Goal: Task Accomplishment & Management: Use online tool/utility

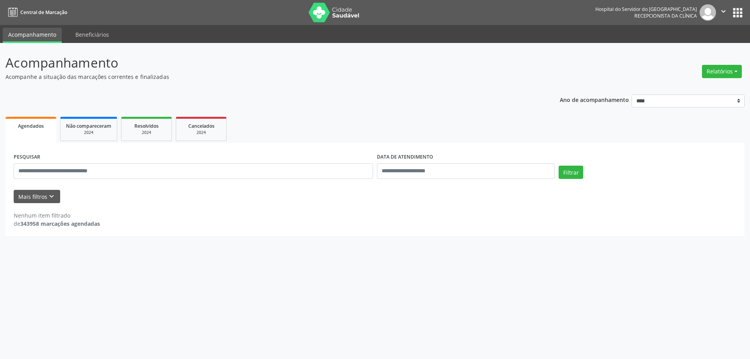
select select "****"
click at [29, 198] on button "Mais filtros keyboard_arrow_down" at bounding box center [37, 197] width 46 height 14
click at [44, 198] on button "Mais filtros keyboard_arrow_down" at bounding box center [37, 197] width 46 height 14
click at [49, 194] on icon "keyboard_arrow_down" at bounding box center [51, 196] width 9 height 9
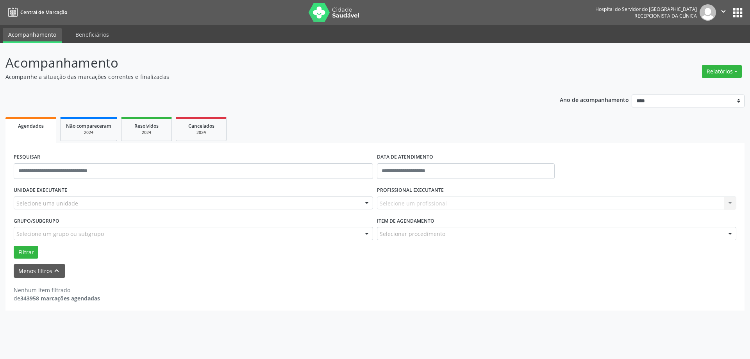
click at [83, 199] on div "Selecione uma unidade" at bounding box center [193, 202] width 359 height 13
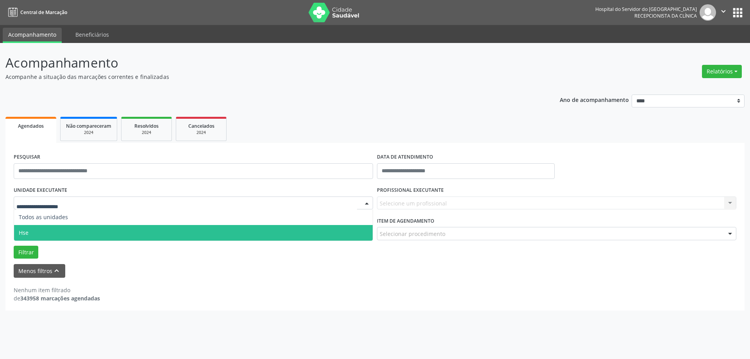
click at [76, 228] on span "Hse" at bounding box center [193, 233] width 359 height 16
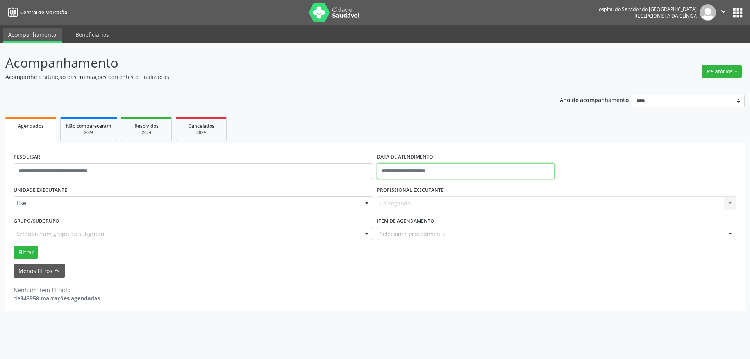
click at [410, 172] on body "Central de Marcação Hospital do Servidor do [GEOGRAPHIC_DATA] Recepcionista da …" at bounding box center [375, 179] width 750 height 359
click at [439, 214] on span "1" at bounding box center [434, 211] width 15 height 15
type input "**********"
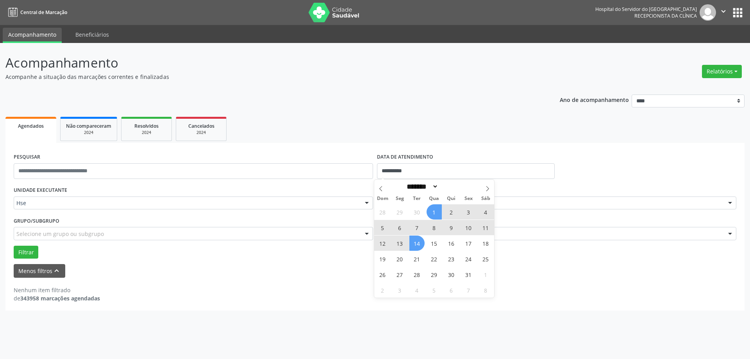
click at [419, 240] on span "14" at bounding box center [416, 243] width 15 height 15
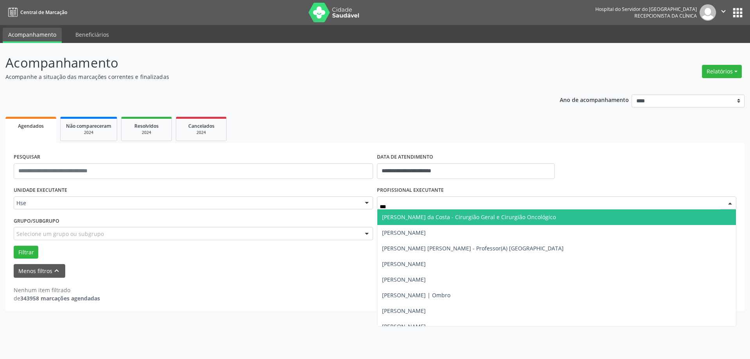
type input "****"
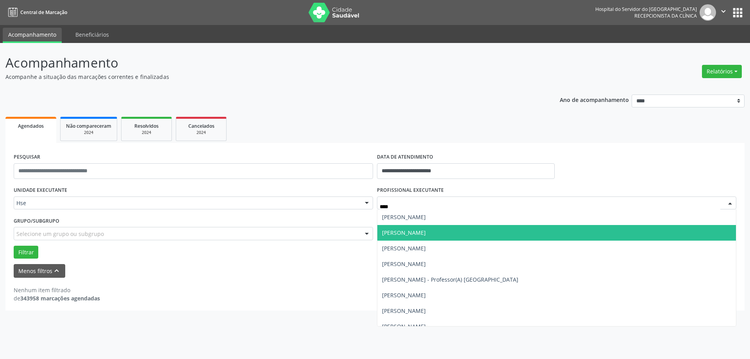
click at [405, 233] on span "[PERSON_NAME]" at bounding box center [404, 232] width 44 height 7
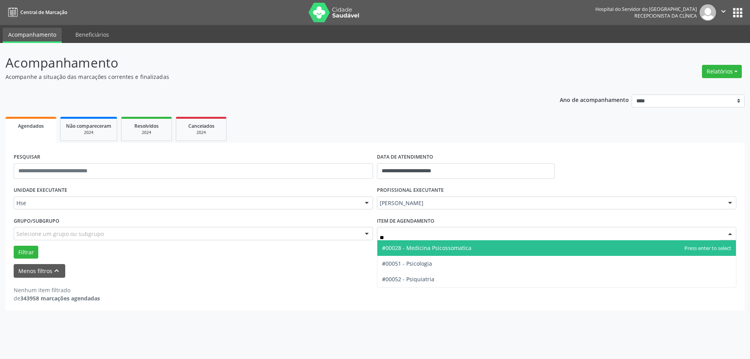
type input "***"
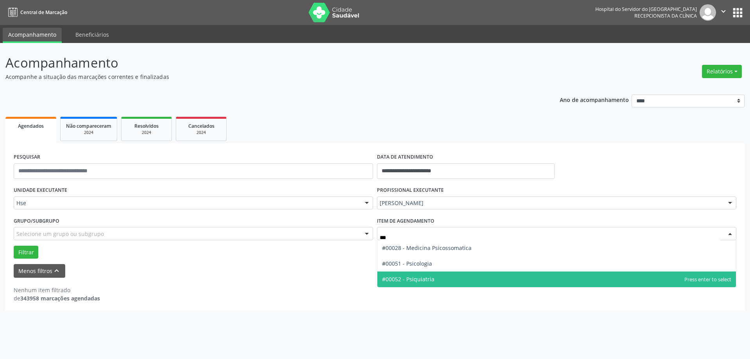
click at [421, 278] on span "#00052 - Psiquiatria" at bounding box center [408, 278] width 52 height 7
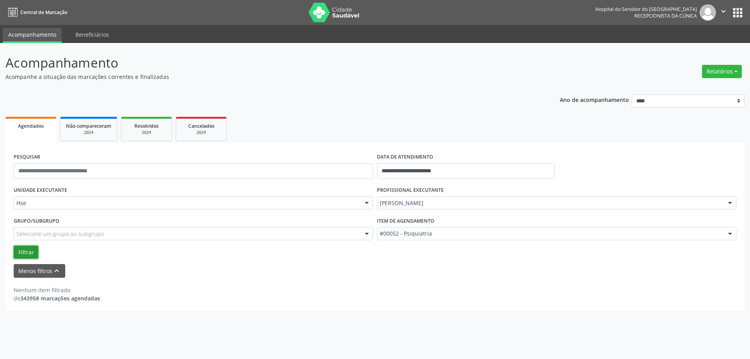
click at [37, 252] on button "Filtrar" at bounding box center [26, 252] width 25 height 13
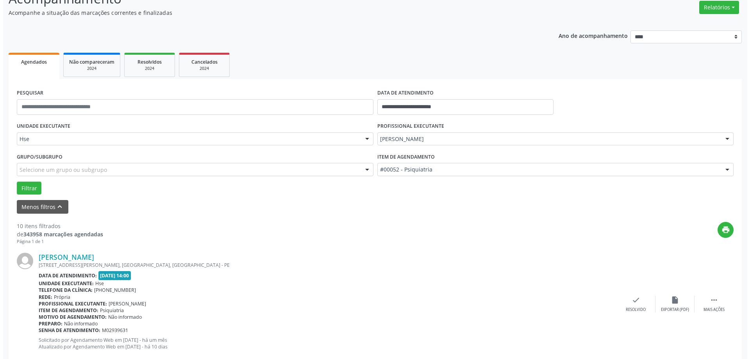
scroll to position [78, 0]
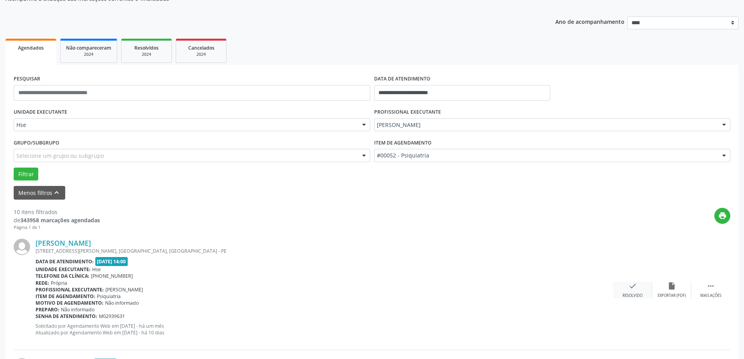
click at [632, 293] on div "check Resolvido" at bounding box center [632, 290] width 39 height 17
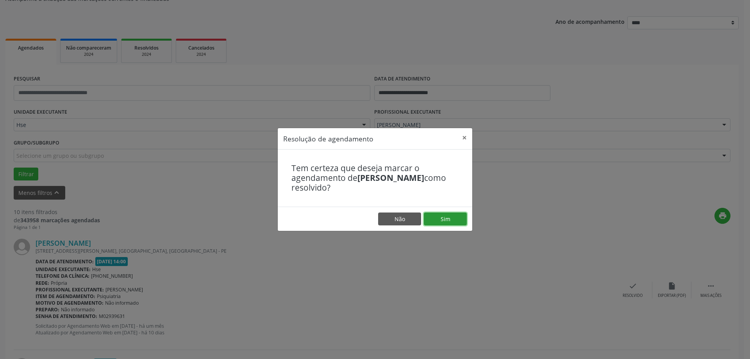
click at [454, 220] on button "Sim" at bounding box center [445, 218] width 43 height 13
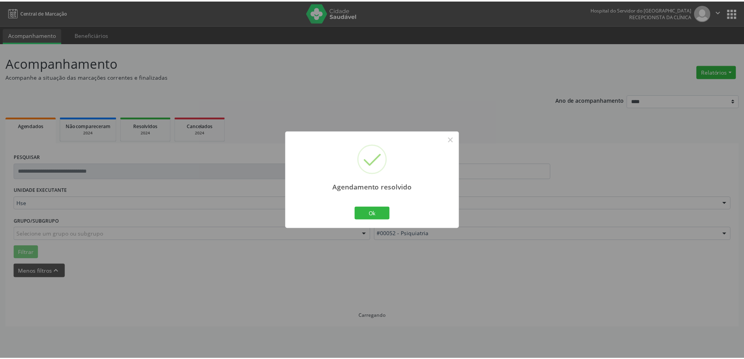
scroll to position [0, 0]
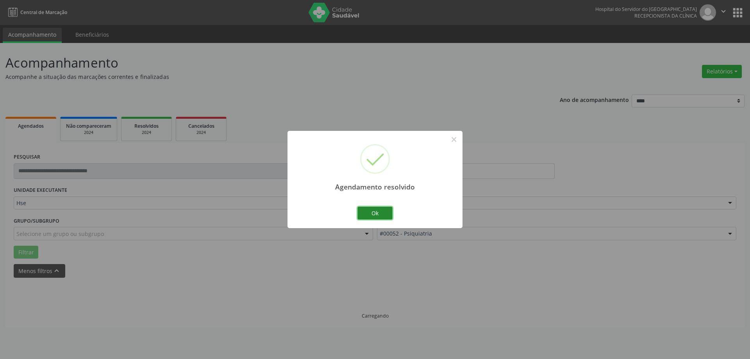
click at [382, 214] on button "Ok" at bounding box center [374, 213] width 35 height 13
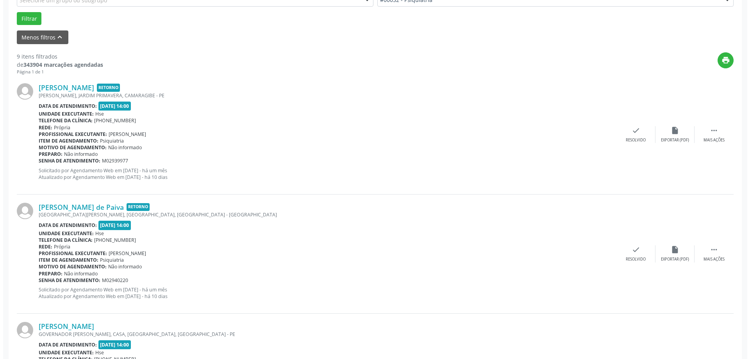
scroll to position [234, 0]
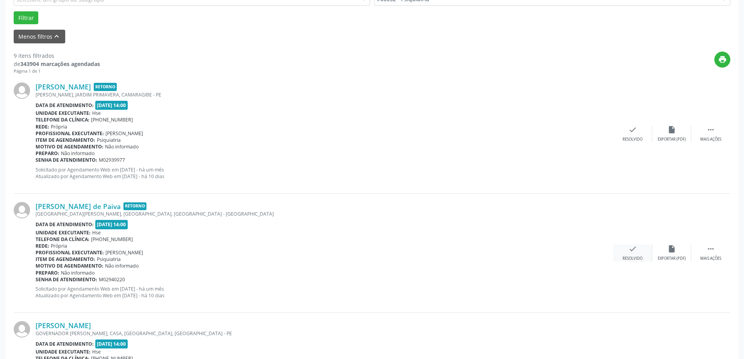
click at [639, 252] on div "check Resolvido" at bounding box center [632, 253] width 39 height 17
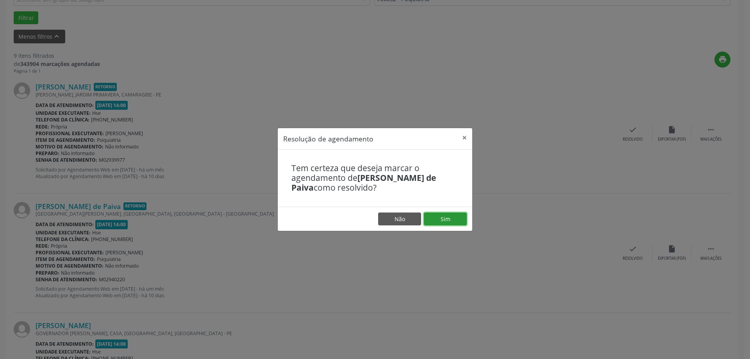
click at [452, 218] on button "Sim" at bounding box center [445, 218] width 43 height 13
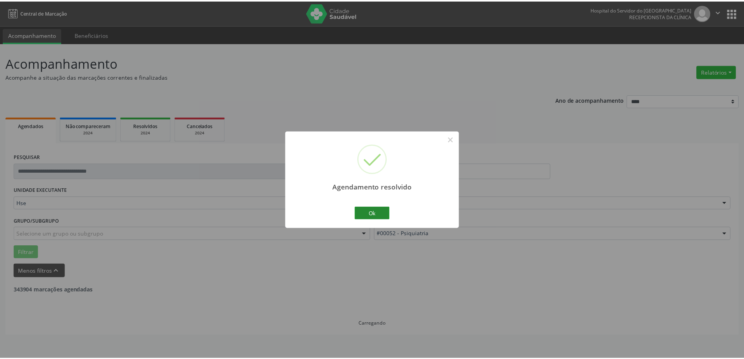
scroll to position [0, 0]
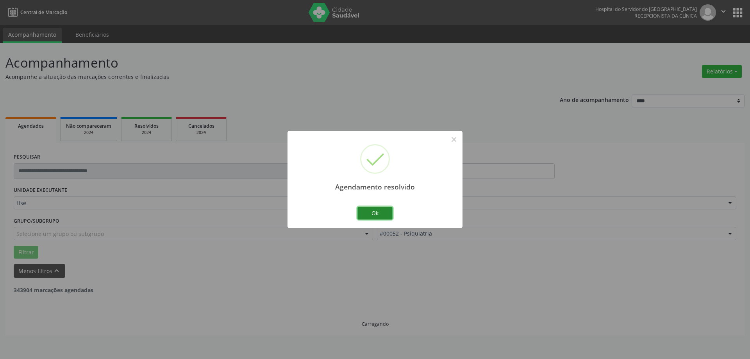
click at [373, 212] on button "Ok" at bounding box center [374, 213] width 35 height 13
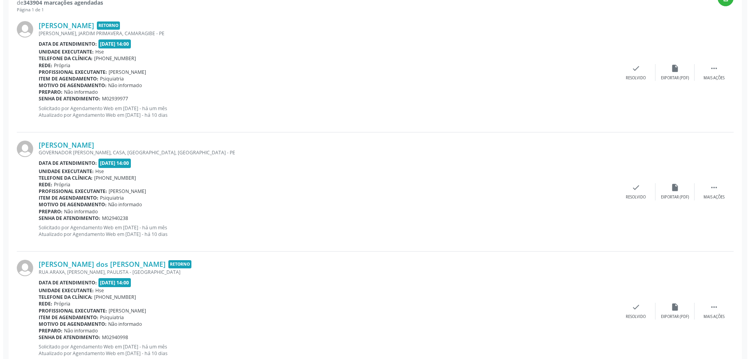
scroll to position [352, 0]
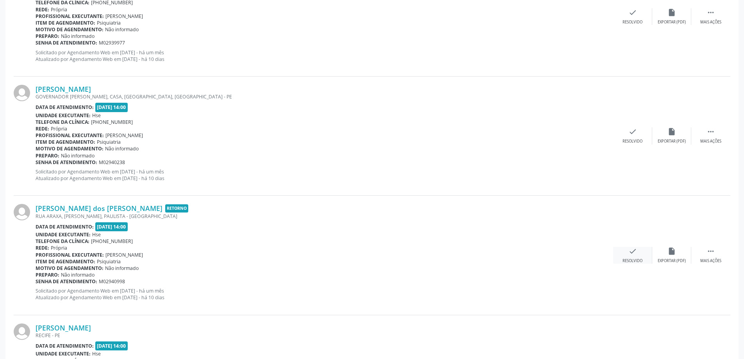
click at [630, 254] on icon "check" at bounding box center [633, 251] width 9 height 9
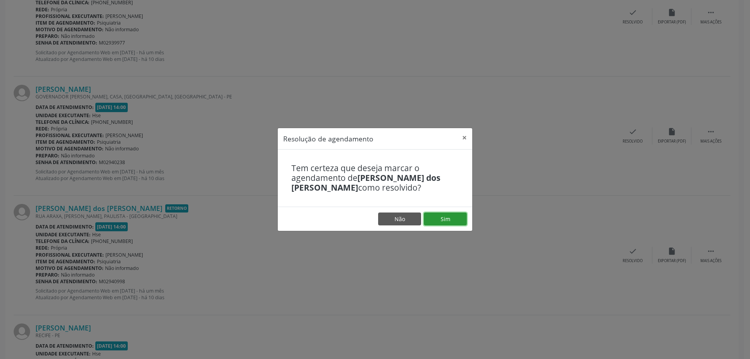
click at [452, 222] on button "Sim" at bounding box center [445, 218] width 43 height 13
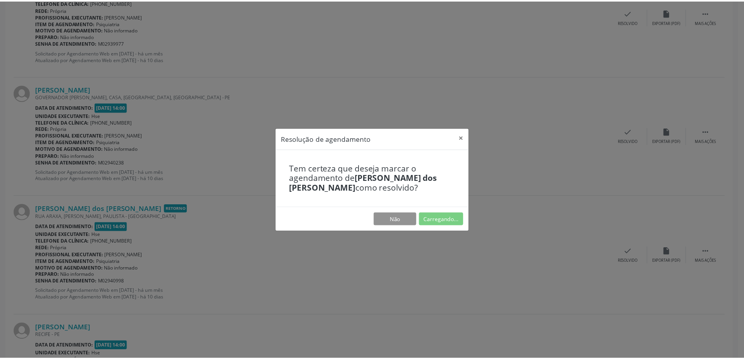
scroll to position [0, 0]
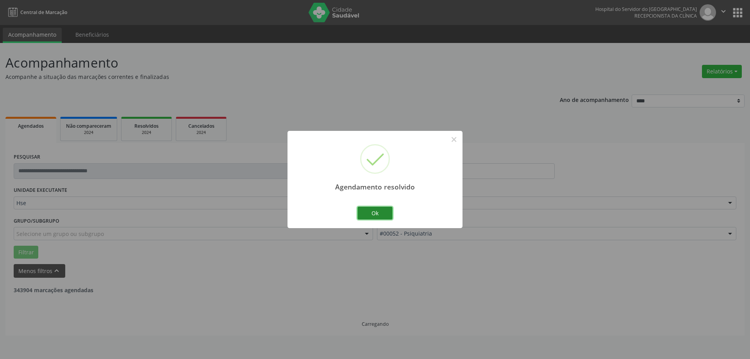
click at [368, 210] on button "Ok" at bounding box center [374, 213] width 35 height 13
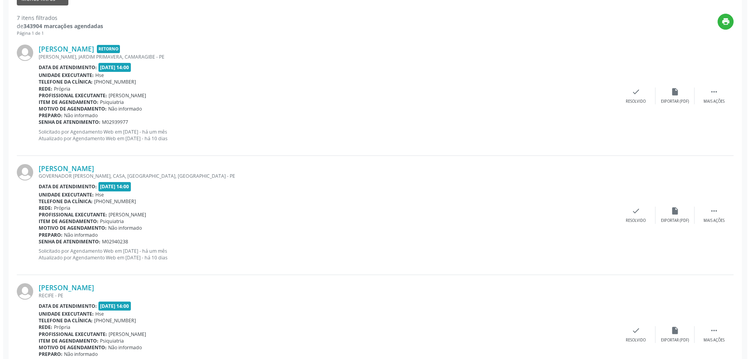
scroll to position [352, 0]
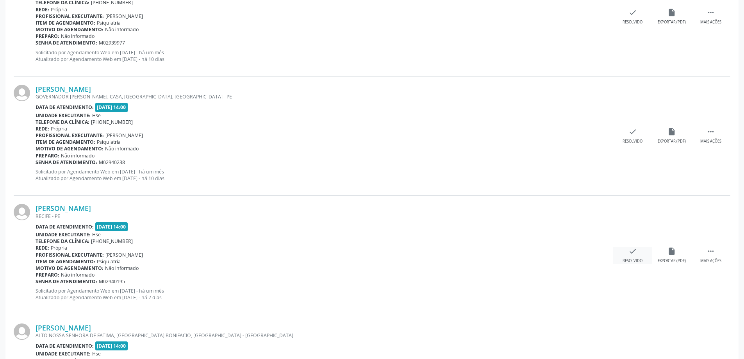
click at [630, 253] on icon "check" at bounding box center [633, 251] width 9 height 9
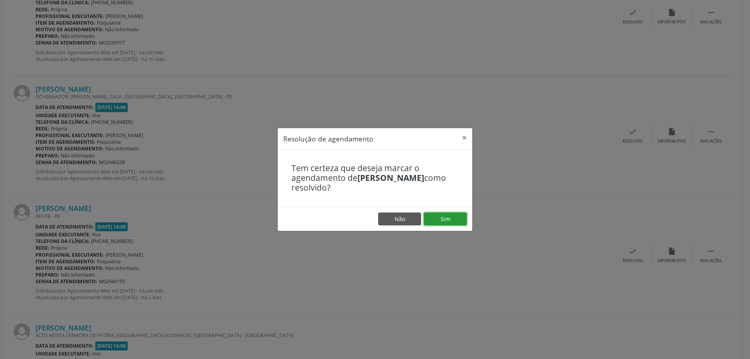
click at [456, 218] on button "Sim" at bounding box center [445, 218] width 43 height 13
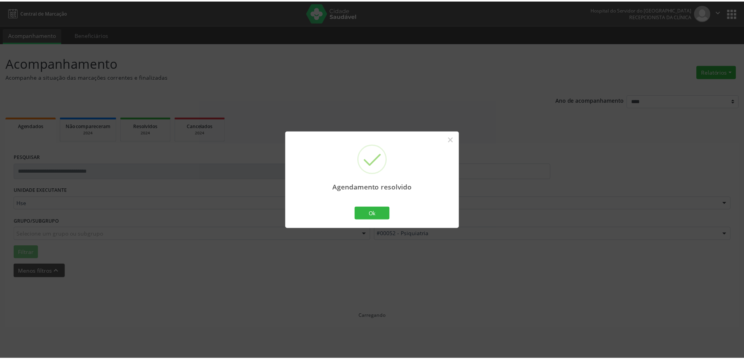
scroll to position [0, 0]
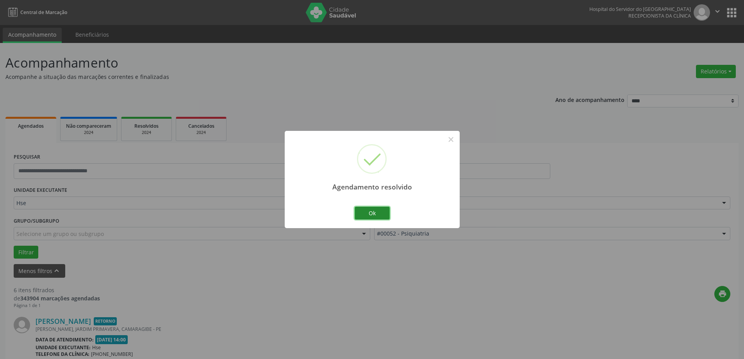
click at [389, 211] on button "Ok" at bounding box center [372, 213] width 35 height 13
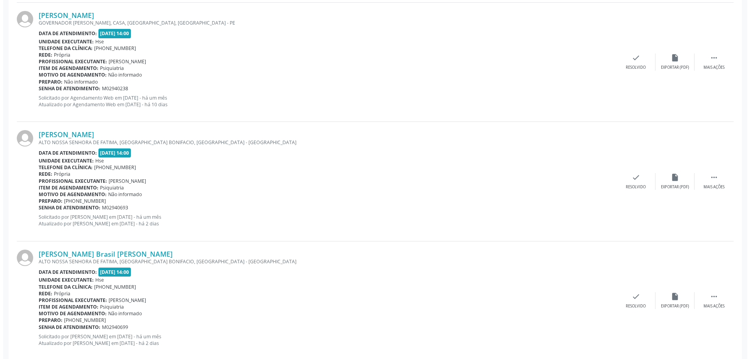
scroll to position [430, 0]
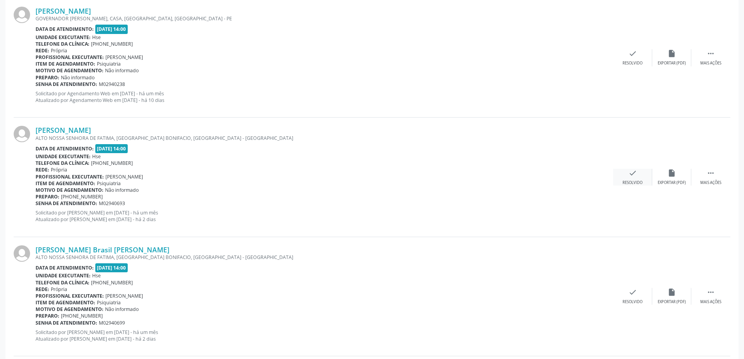
click at [629, 185] on div "Resolvido" at bounding box center [633, 182] width 20 height 5
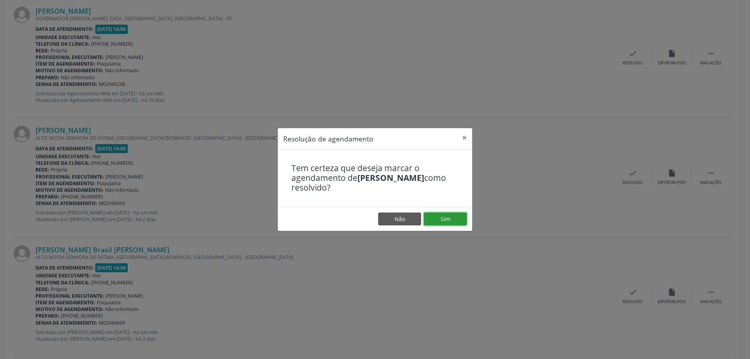
click at [445, 219] on button "Sim" at bounding box center [445, 218] width 43 height 13
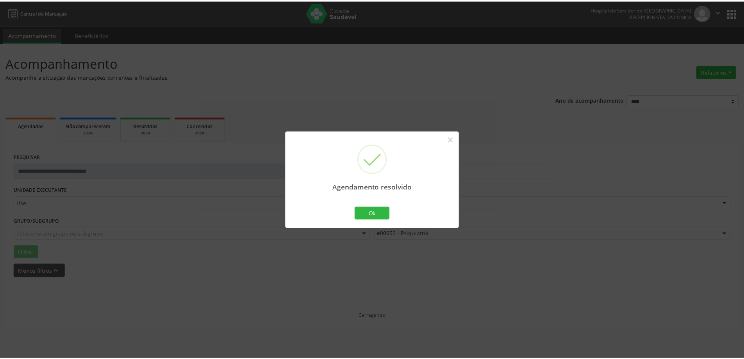
scroll to position [0, 0]
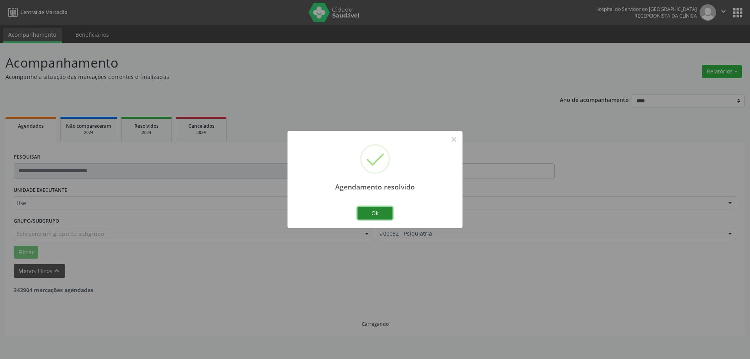
click at [365, 207] on button "Ok" at bounding box center [374, 213] width 35 height 13
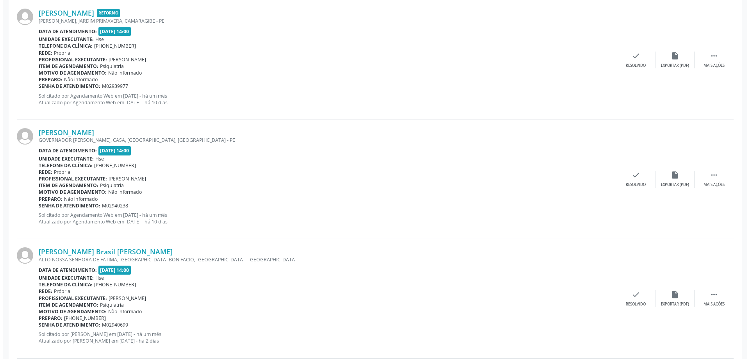
scroll to position [352, 0]
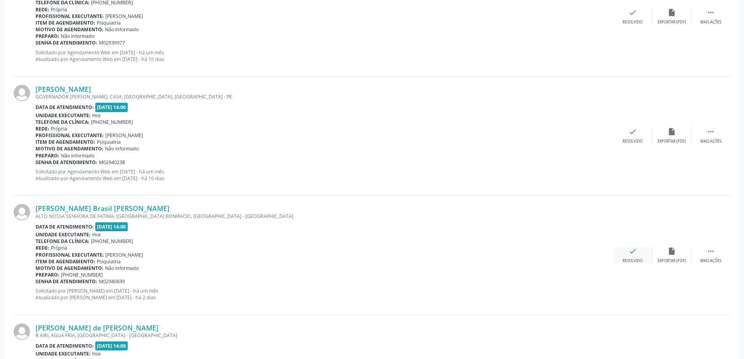
click at [635, 253] on icon "check" at bounding box center [633, 251] width 9 height 9
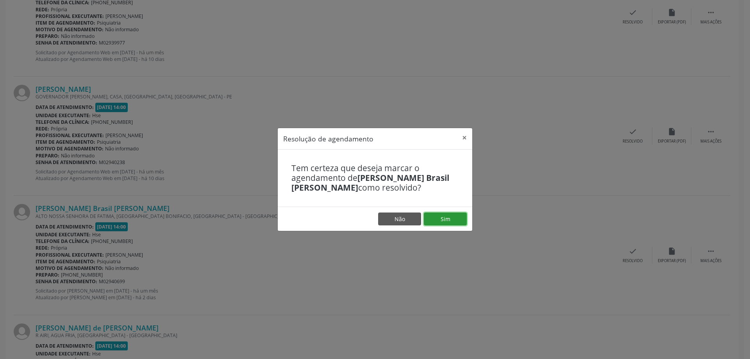
click at [453, 220] on button "Sim" at bounding box center [445, 218] width 43 height 13
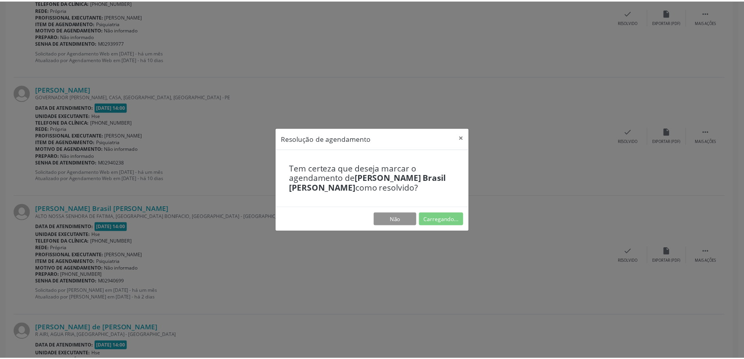
scroll to position [0, 0]
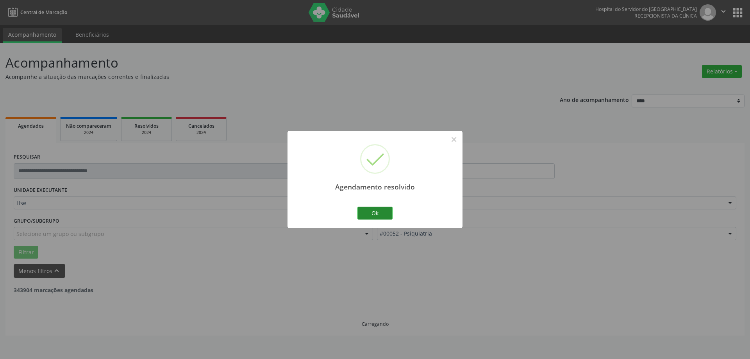
drag, startPoint x: 364, startPoint y: 205, endPoint x: 364, endPoint y: 209, distance: 4.3
click at [364, 209] on div "Ok Cancel" at bounding box center [375, 213] width 39 height 16
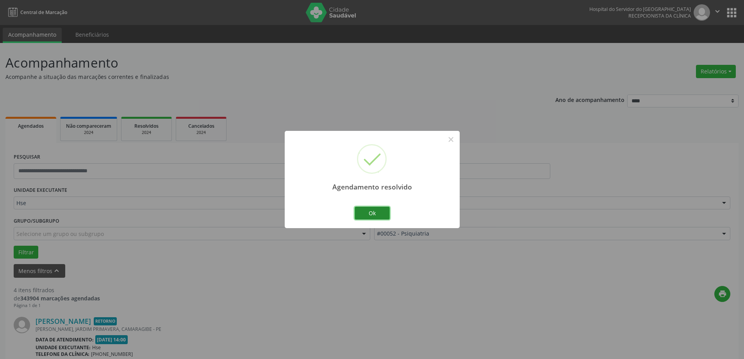
click at [366, 210] on button "Ok" at bounding box center [372, 213] width 35 height 13
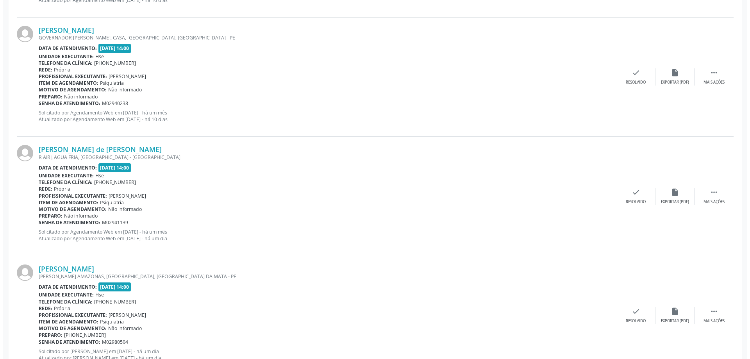
scroll to position [430, 0]
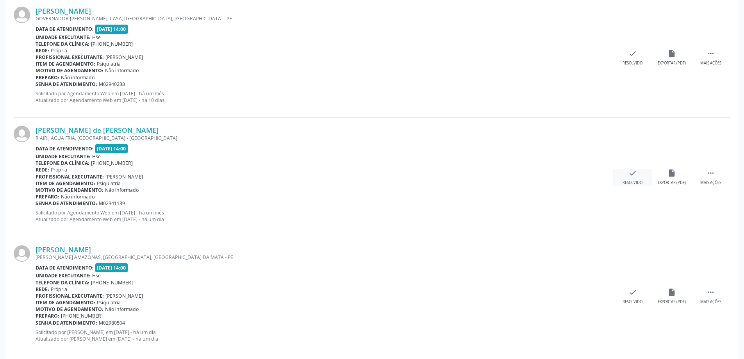
click at [620, 180] on div "check Resolvido" at bounding box center [632, 177] width 39 height 17
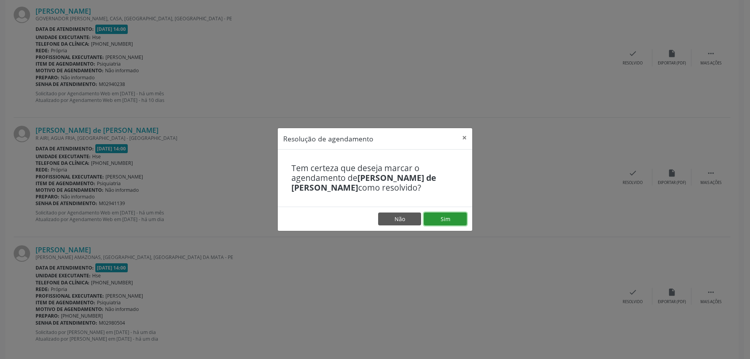
click at [445, 214] on button "Sim" at bounding box center [445, 218] width 43 height 13
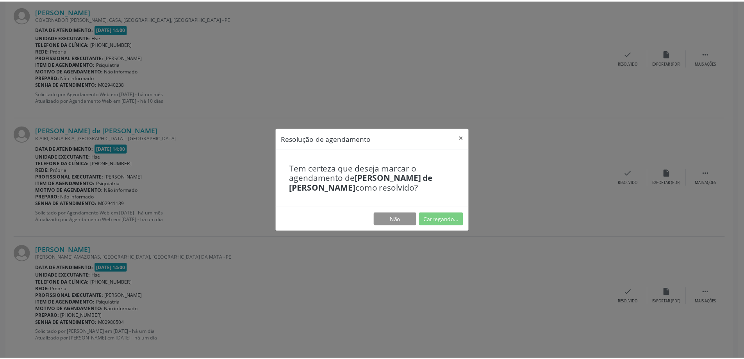
scroll to position [0, 0]
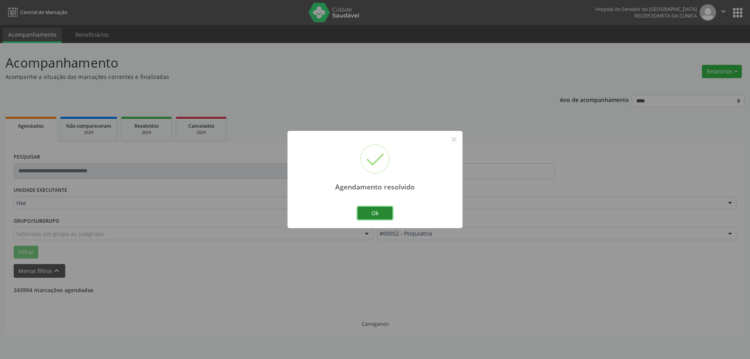
click at [374, 214] on button "Ok" at bounding box center [374, 213] width 35 height 13
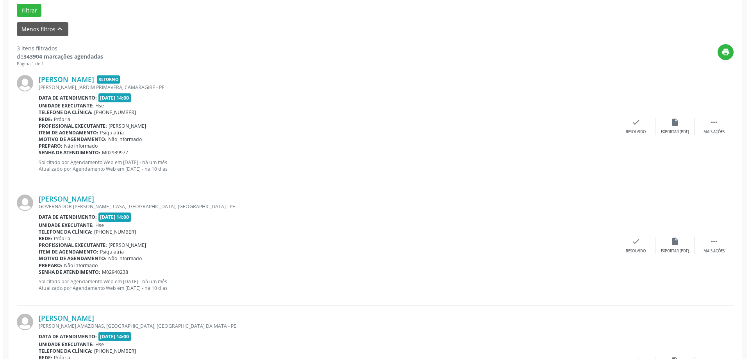
scroll to position [321, 0]
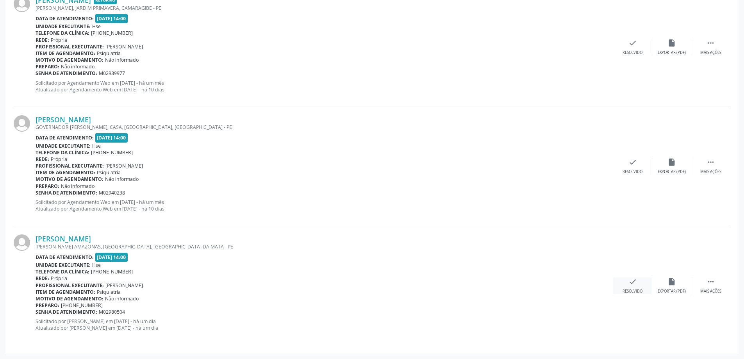
click at [620, 287] on div "check Resolvido" at bounding box center [632, 285] width 39 height 17
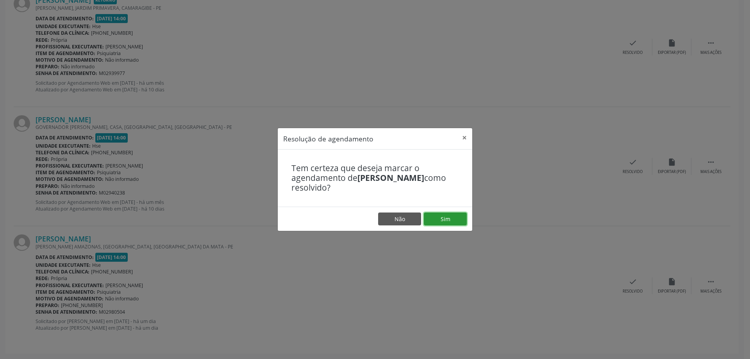
click at [446, 220] on button "Sim" at bounding box center [445, 218] width 43 height 13
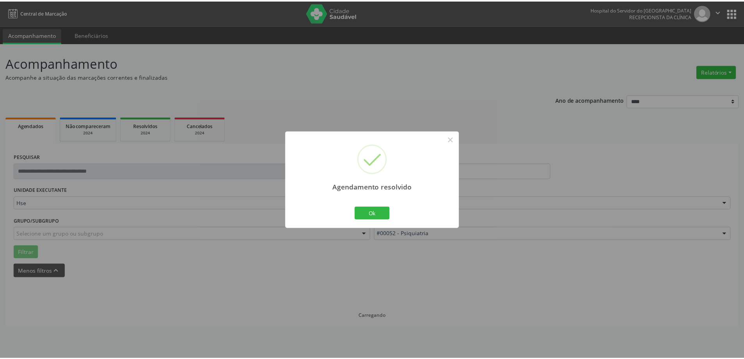
scroll to position [0, 0]
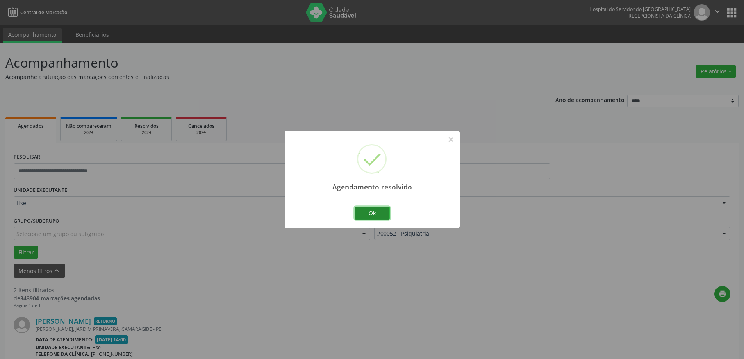
click at [386, 218] on button "Ok" at bounding box center [372, 213] width 35 height 13
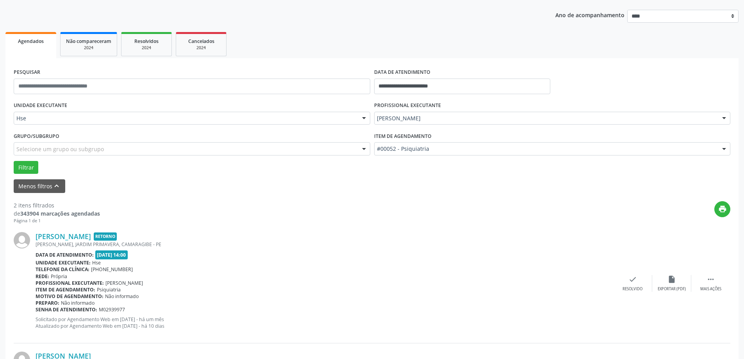
scroll to position [84, 0]
click at [456, 86] on input "**********" at bounding box center [462, 87] width 176 height 16
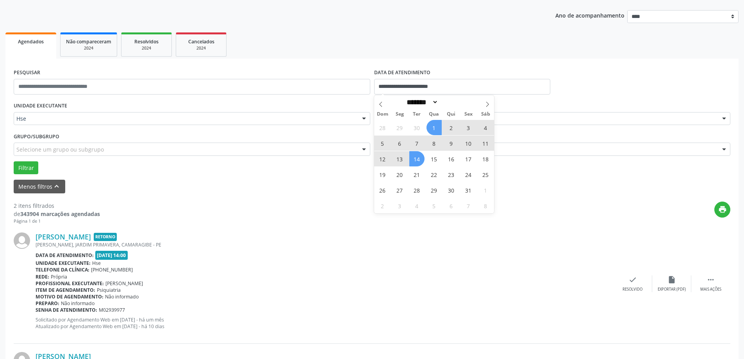
click at [422, 157] on span "14" at bounding box center [416, 158] width 15 height 15
type input "**********"
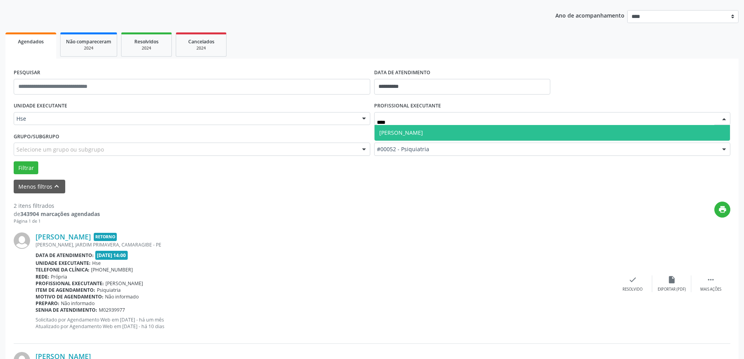
type input "*****"
click at [423, 132] on span "[PERSON_NAME]" at bounding box center [401, 132] width 44 height 7
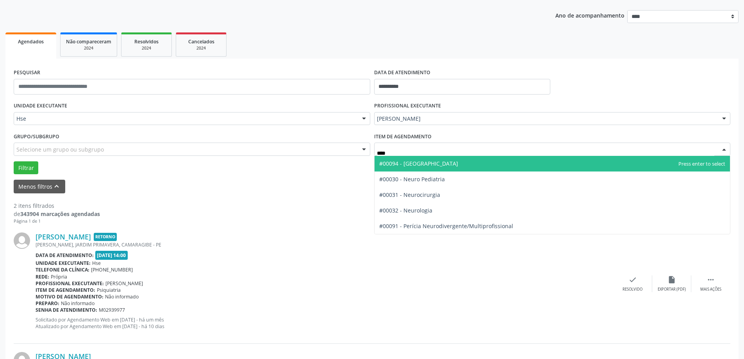
type input "*****"
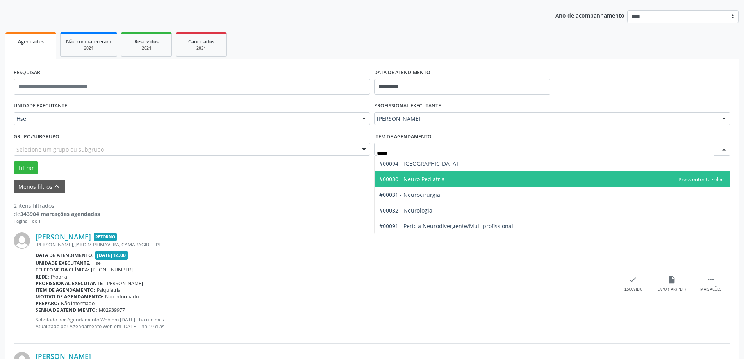
click at [429, 173] on span "#00030 - Neuro Pediatria" at bounding box center [553, 179] width 356 height 16
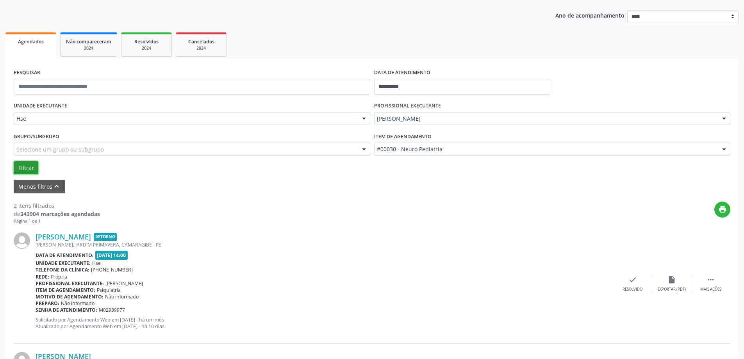
click at [29, 166] on button "Filtrar" at bounding box center [26, 167] width 25 height 13
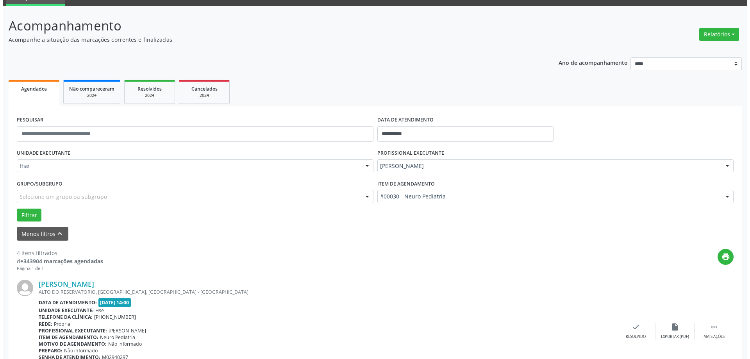
scroll to position [156, 0]
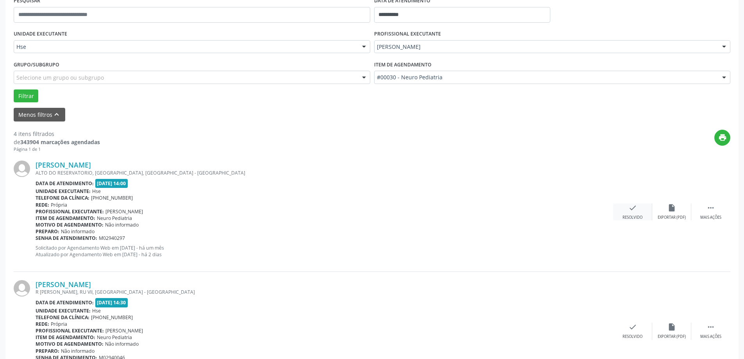
click at [633, 207] on icon "check" at bounding box center [633, 208] width 9 height 9
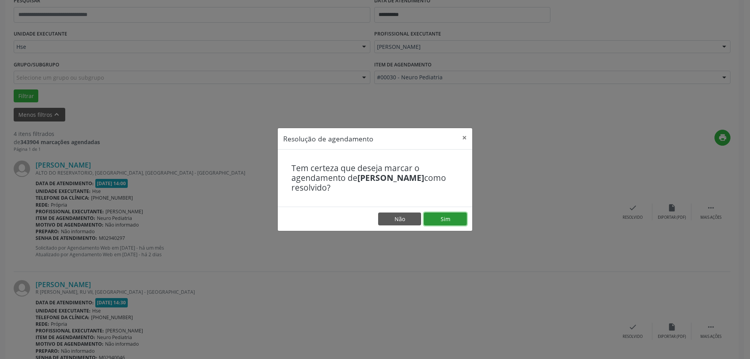
click at [454, 223] on button "Sim" at bounding box center [445, 218] width 43 height 13
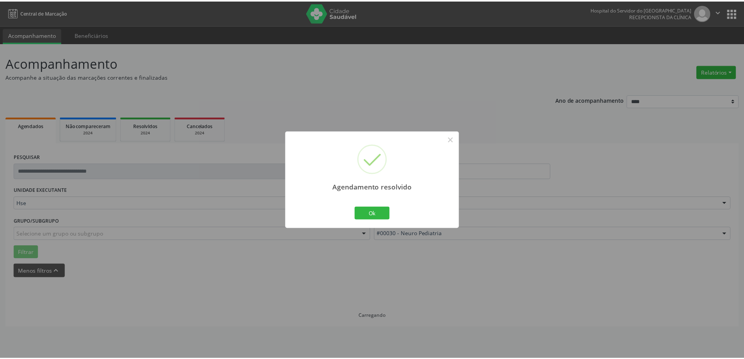
scroll to position [0, 0]
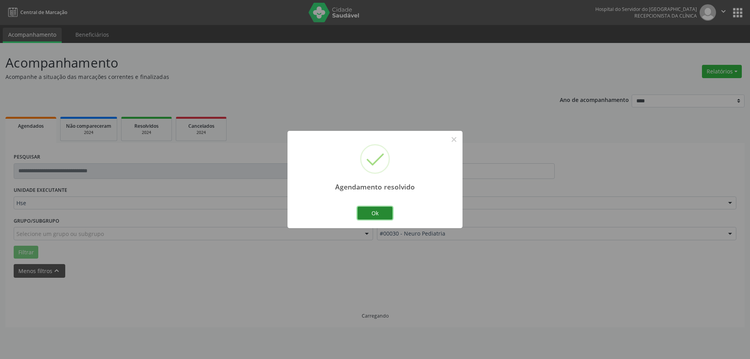
click at [372, 213] on button "Ok" at bounding box center [374, 213] width 35 height 13
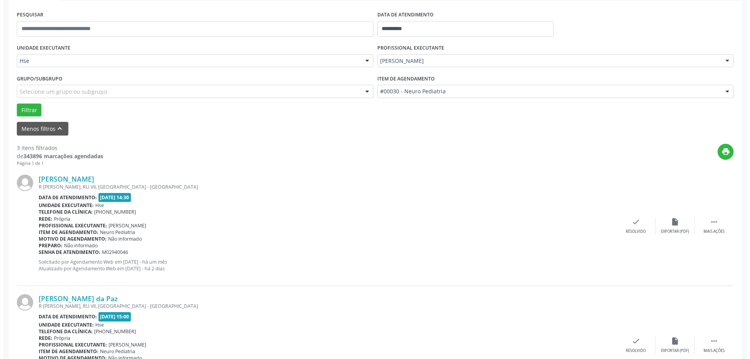
scroll to position [156, 0]
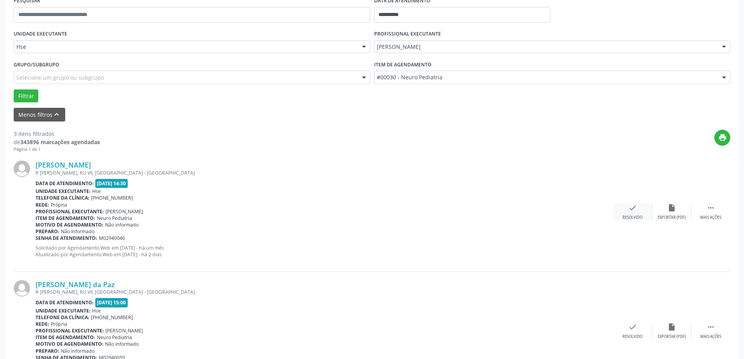
click at [634, 209] on icon "check" at bounding box center [633, 208] width 9 height 9
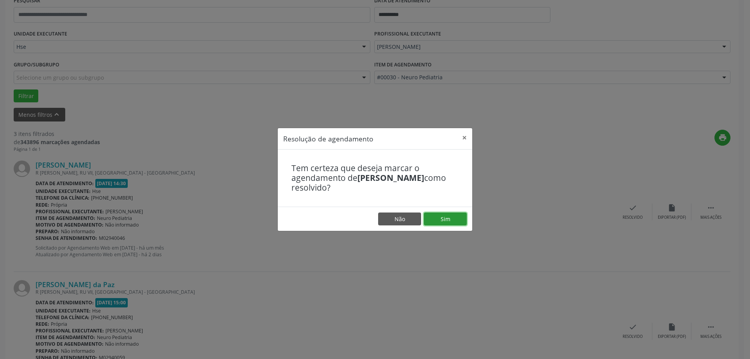
click at [442, 220] on button "Sim" at bounding box center [445, 218] width 43 height 13
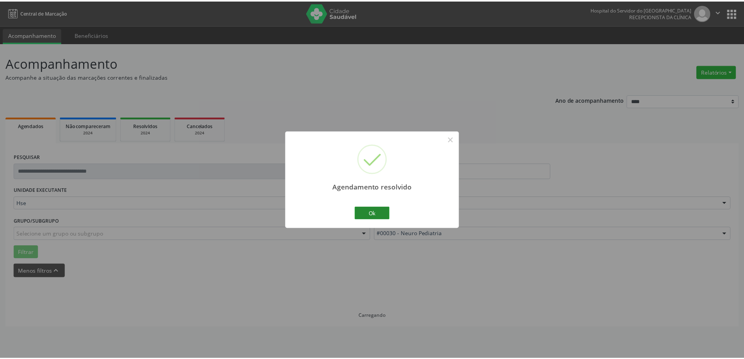
scroll to position [0, 0]
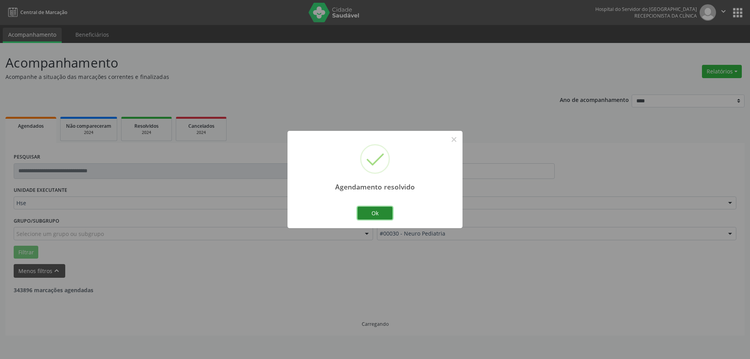
click at [373, 212] on button "Ok" at bounding box center [374, 213] width 35 height 13
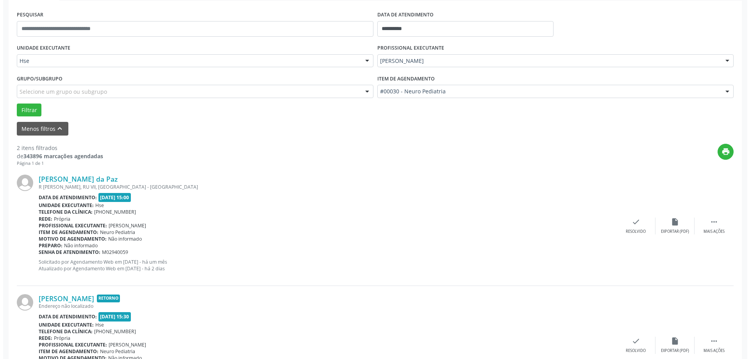
scroll to position [156, 0]
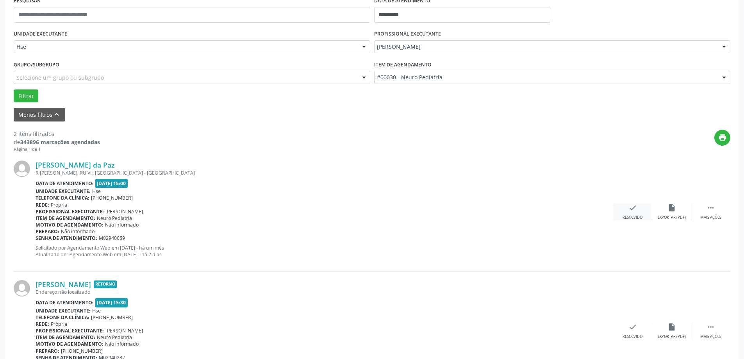
click at [635, 210] on icon "check" at bounding box center [633, 208] width 9 height 9
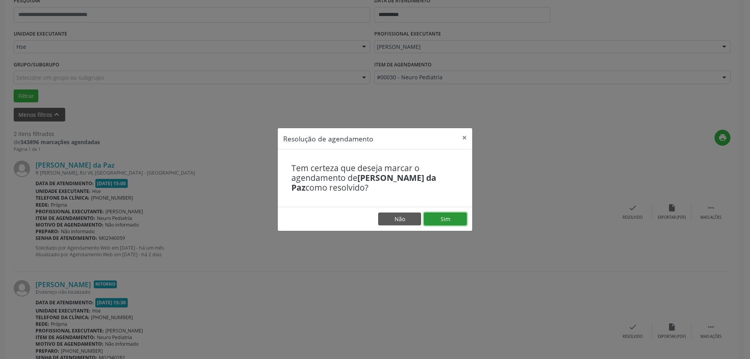
click at [446, 216] on button "Sim" at bounding box center [445, 218] width 43 height 13
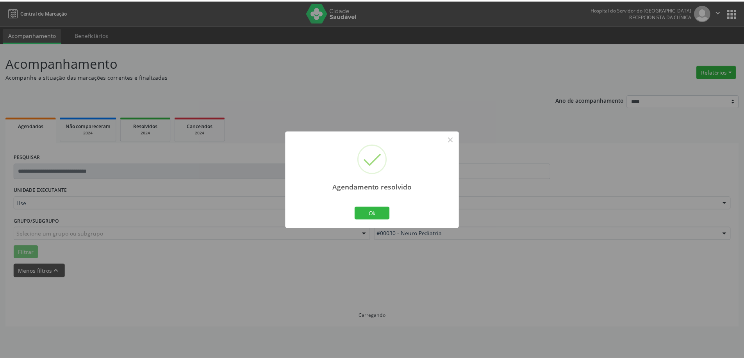
scroll to position [0, 0]
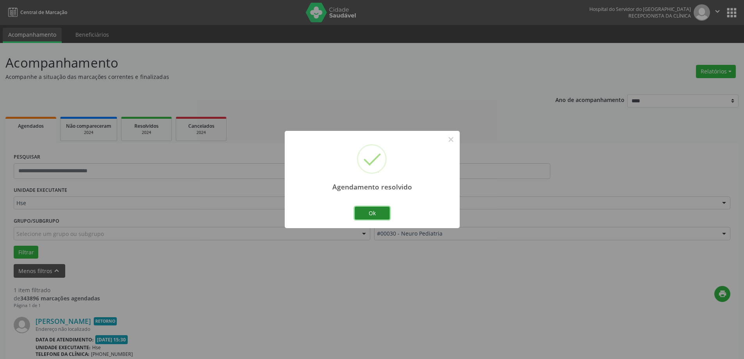
click at [364, 215] on button "Ok" at bounding box center [372, 213] width 35 height 13
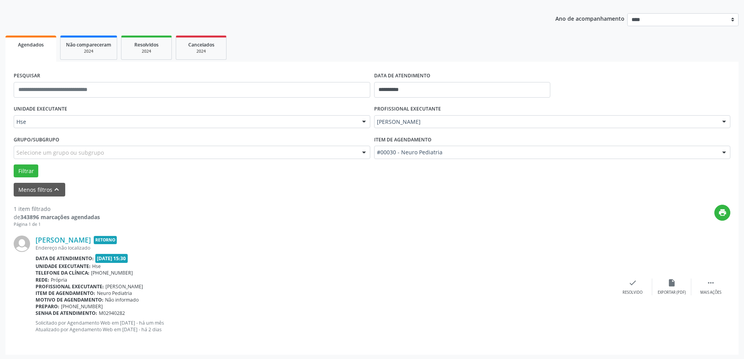
scroll to position [82, 0]
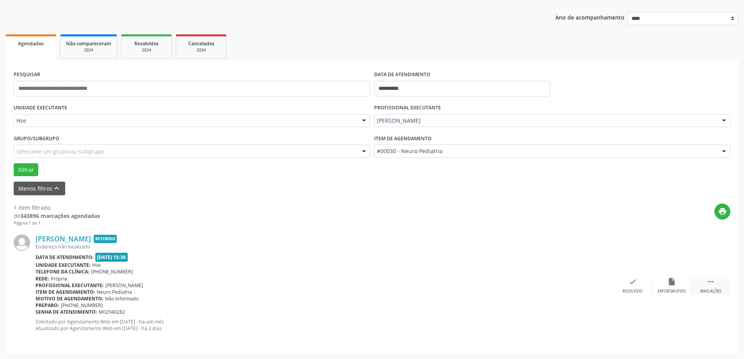
click at [712, 279] on icon "" at bounding box center [711, 281] width 9 height 9
click at [669, 282] on icon "alarm_off" at bounding box center [672, 281] width 9 height 9
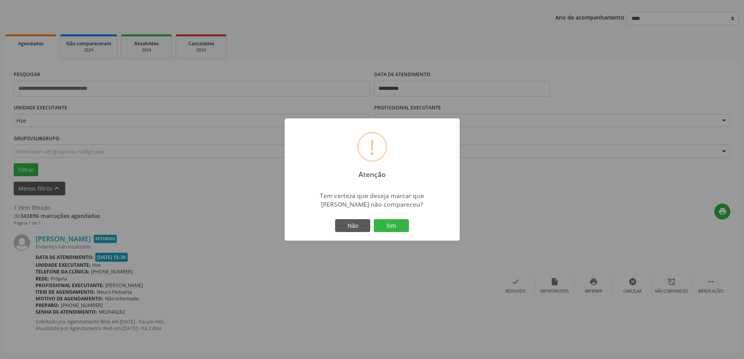
click at [391, 233] on div "Não Sim" at bounding box center [372, 226] width 77 height 16
click at [391, 231] on button "Sim" at bounding box center [391, 225] width 35 height 13
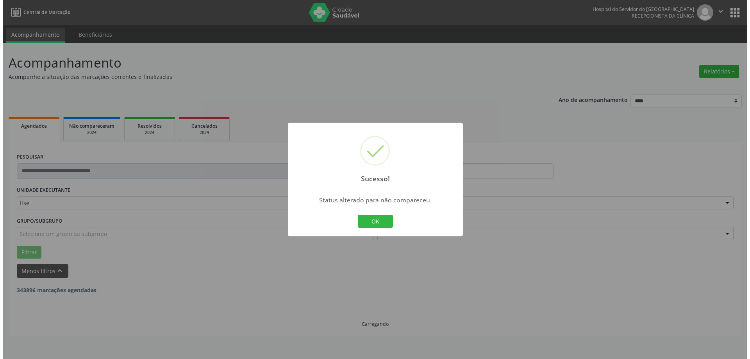
scroll to position [0, 0]
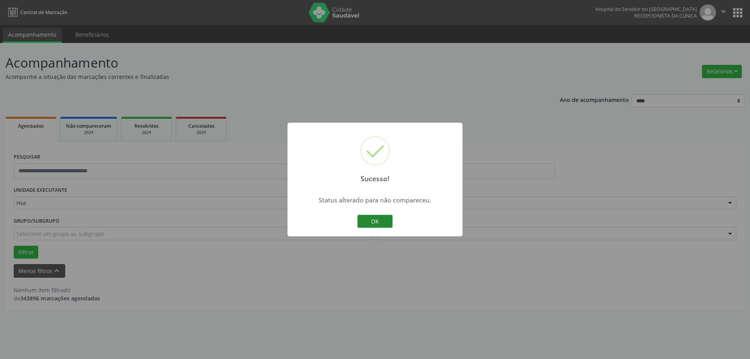
click at [369, 219] on button "OK" at bounding box center [374, 221] width 35 height 13
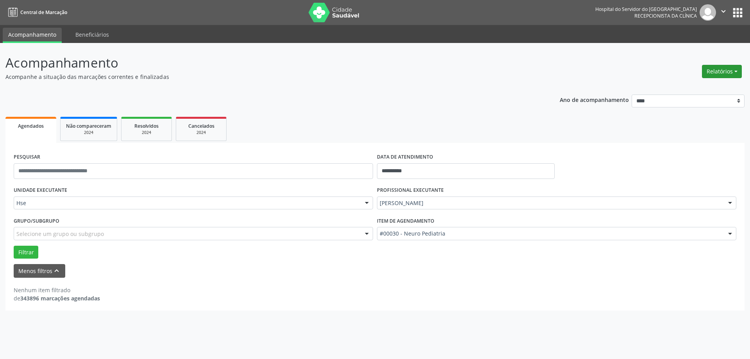
click at [734, 65] on button "Relatórios" at bounding box center [722, 71] width 40 height 13
click at [680, 92] on link "Agendamentos" at bounding box center [700, 88] width 84 height 11
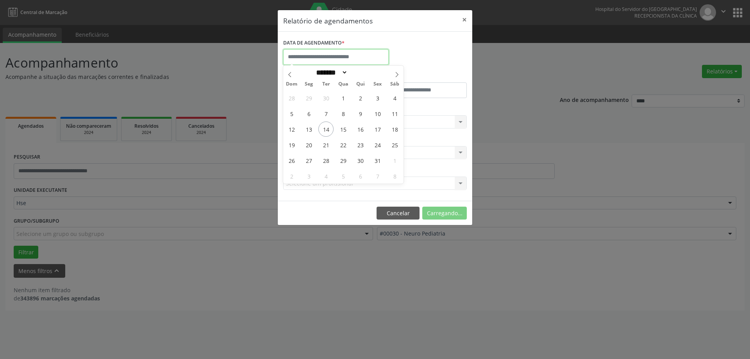
click at [327, 57] on input "text" at bounding box center [335, 57] width 105 height 16
click at [337, 129] on span "15" at bounding box center [343, 128] width 15 height 15
type input "**********"
click at [337, 129] on span "15" at bounding box center [343, 128] width 15 height 15
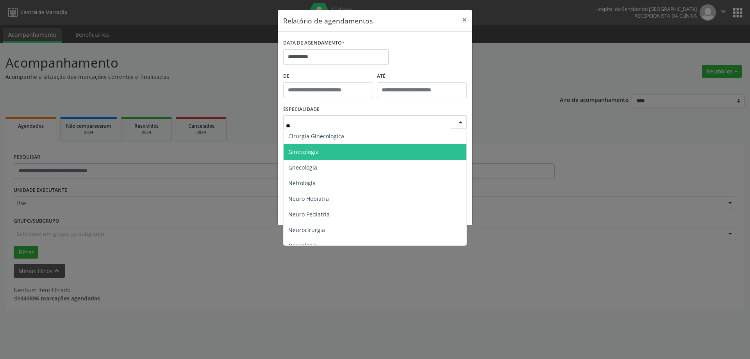
type input "***"
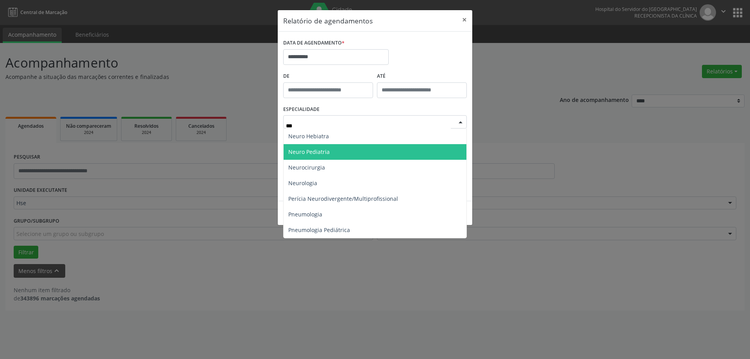
click at [336, 154] on span "Neuro Pediatria" at bounding box center [375, 152] width 183 height 16
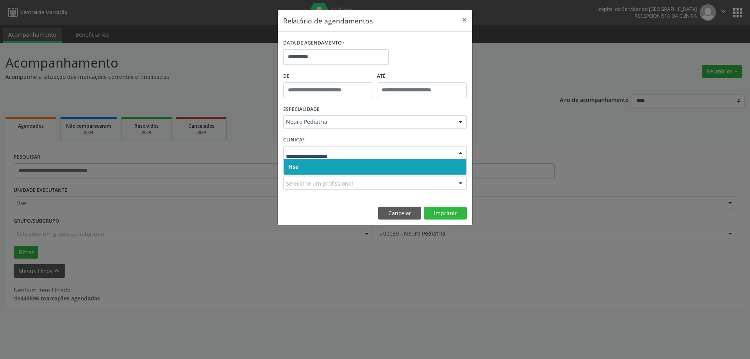
click at [309, 163] on span "Hse" at bounding box center [375, 167] width 183 height 16
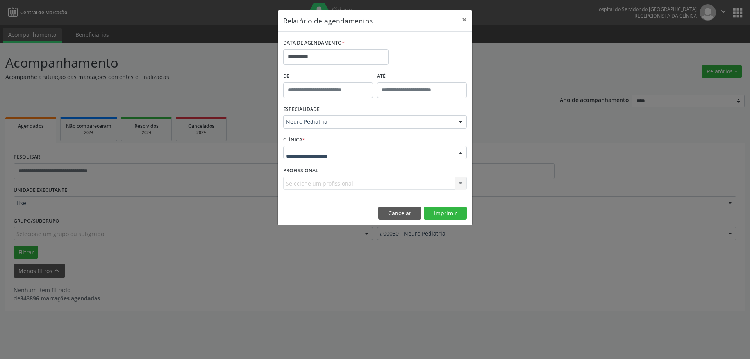
drag, startPoint x: 331, startPoint y: 152, endPoint x: 314, endPoint y: 163, distance: 20.5
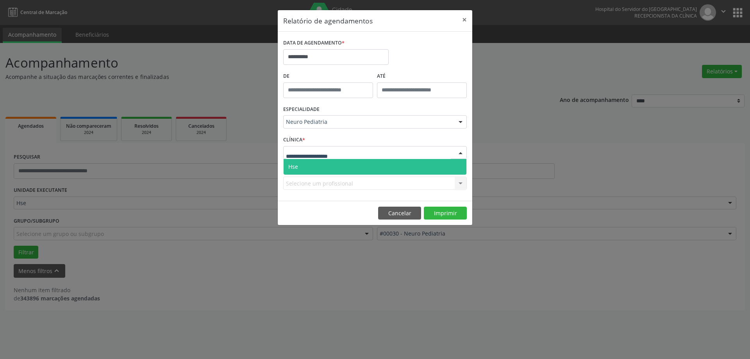
click at [308, 169] on span "Hse" at bounding box center [375, 167] width 183 height 16
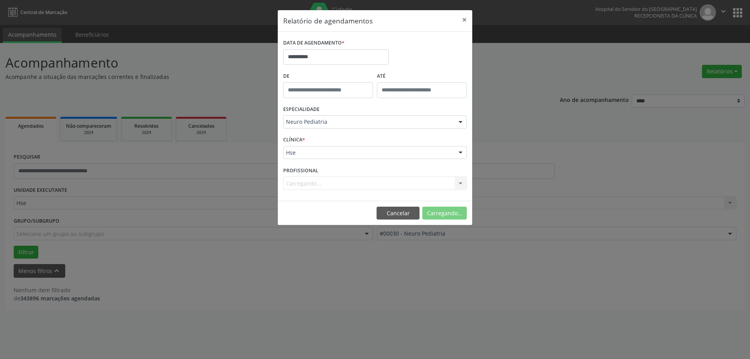
click at [314, 182] on div "Carregando... Todos os profissionais [PERSON_NAME] [PERSON_NAME] [PERSON_NAME] …" at bounding box center [375, 183] width 184 height 13
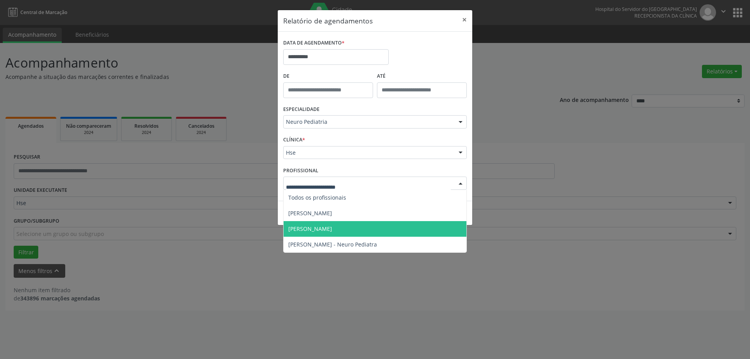
click at [318, 225] on span "[PERSON_NAME]" at bounding box center [310, 228] width 44 height 7
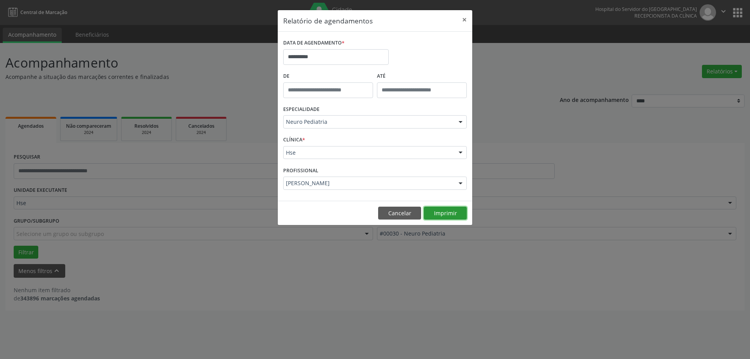
click at [429, 214] on button "Imprimir" at bounding box center [445, 213] width 43 height 13
click at [463, 15] on button "×" at bounding box center [465, 19] width 16 height 19
